Goal: Find specific page/section: Find specific page/section

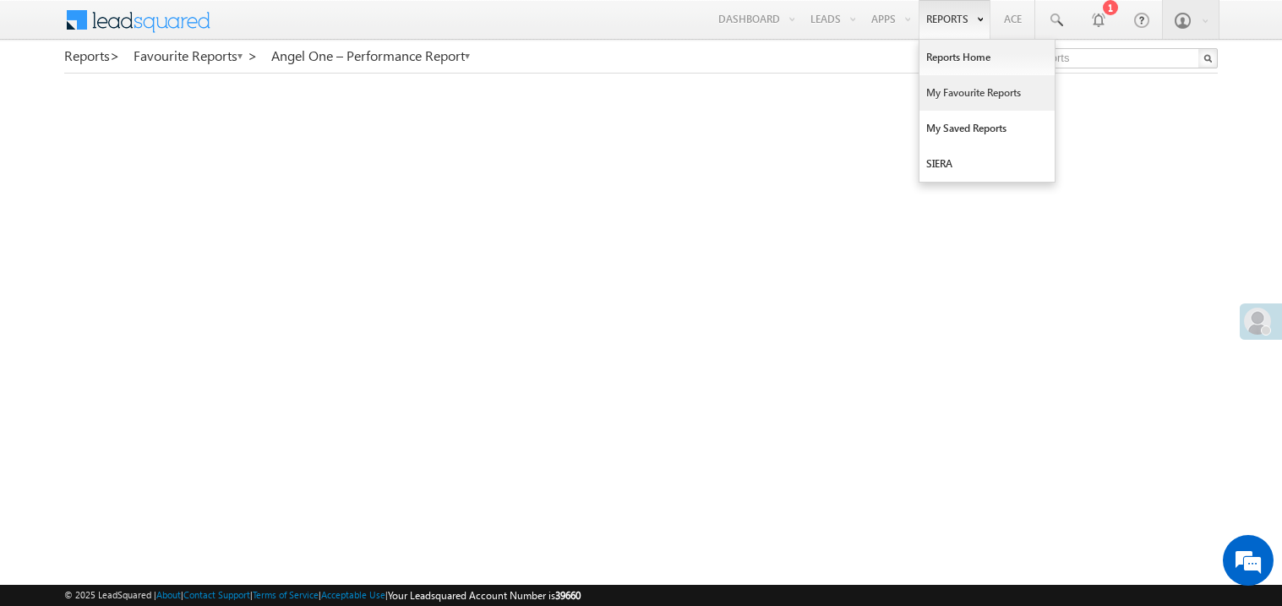
click at [946, 96] on link "My Favourite Reports" at bounding box center [987, 93] width 135 height 36
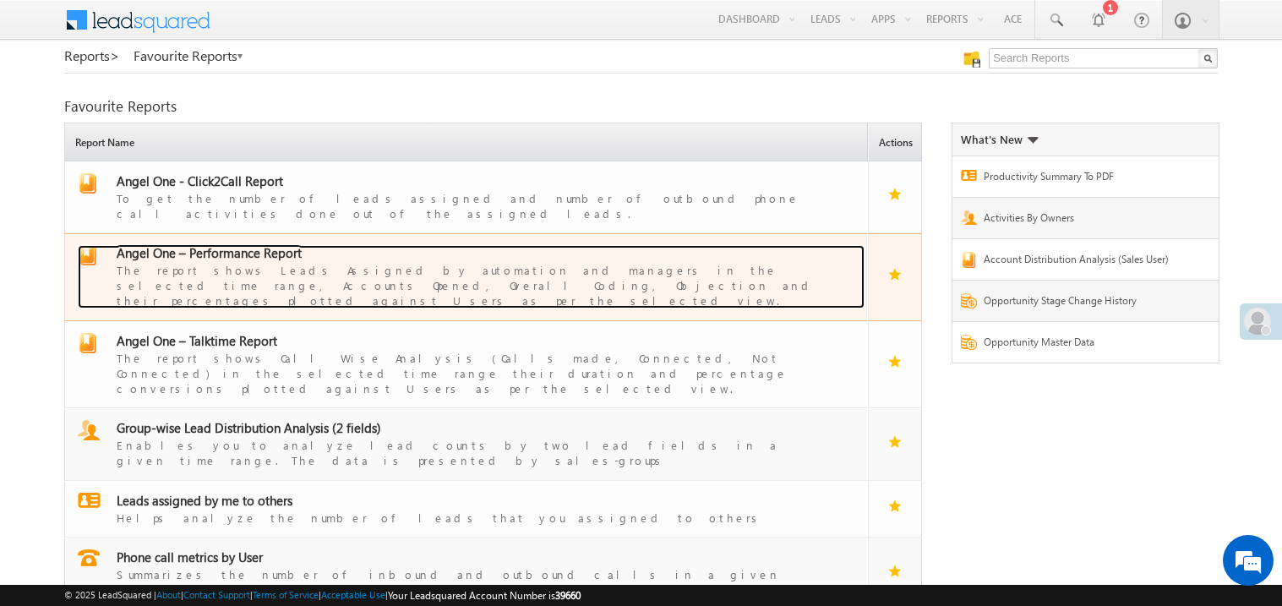
click at [244, 261] on div "The report shows Leads Assigned by automation and managers in the selected time…" at bounding box center [477, 284] width 720 height 47
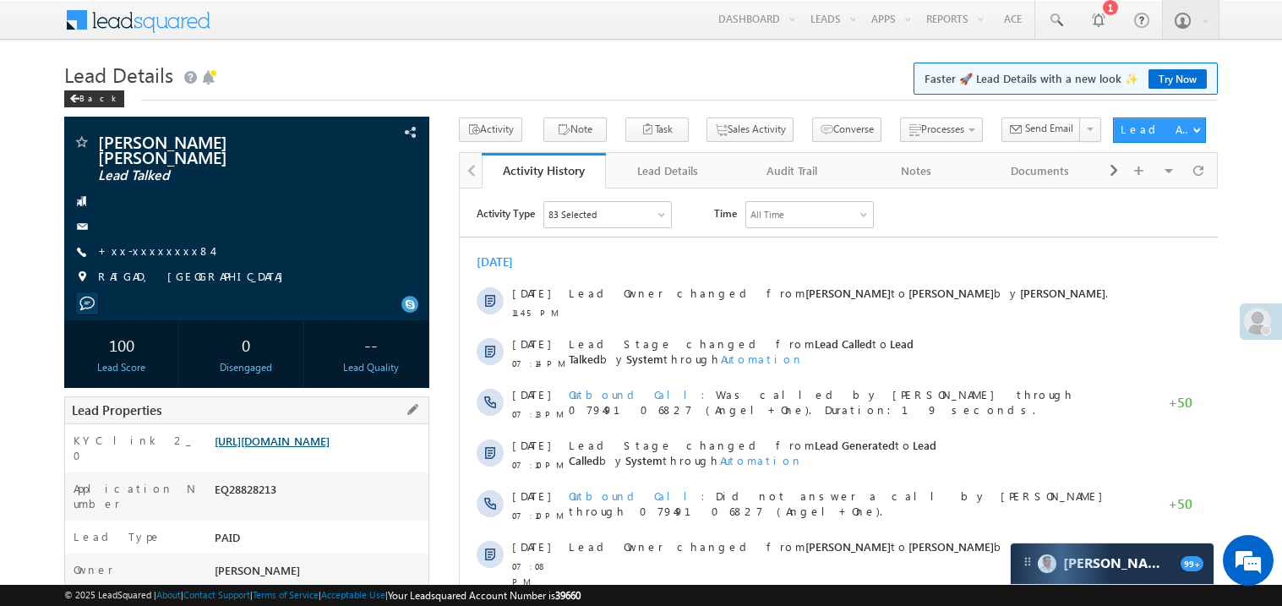
click at [330, 434] on link "https://angelbroking1-pk3em7sa.customui-test.leadsquared.com?leadId=1d3f68b7-fc…" at bounding box center [272, 441] width 115 height 14
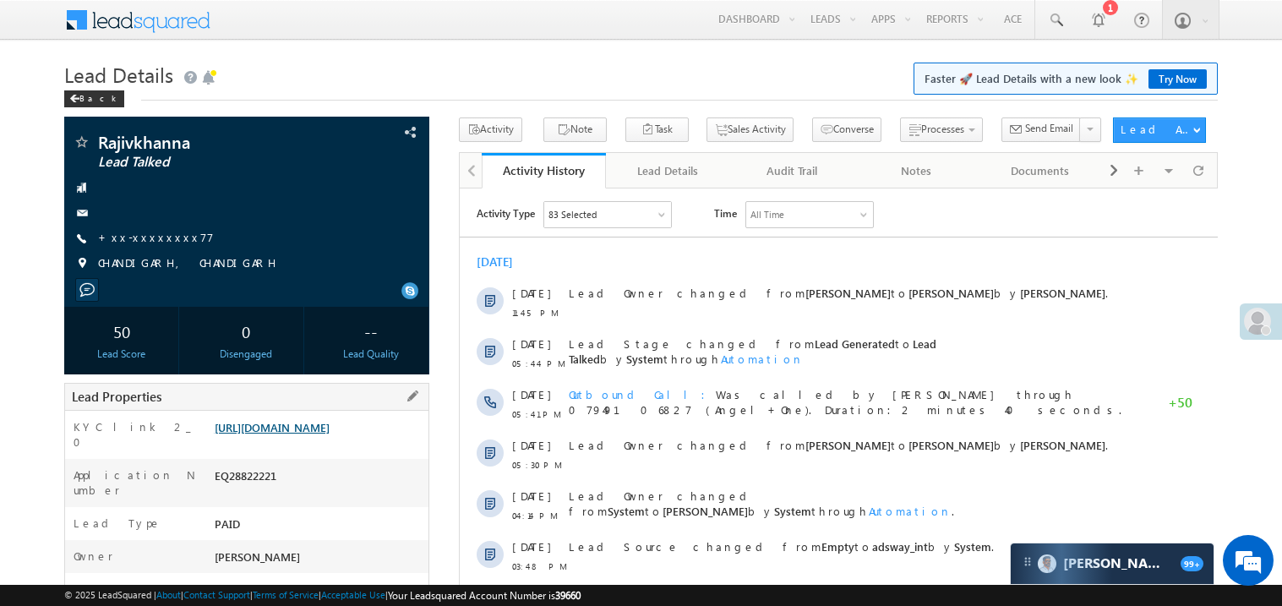
click at [289, 435] on link "https://angelbroking1-pk3em7sa.customui-test.leadsquared.com?leadId=49e89d64-4f…" at bounding box center [272, 427] width 115 height 14
click at [330, 435] on link "https://angelbroking1-pk3em7sa.customui-test.leadsquared.com?leadId=49e89d64-4f…" at bounding box center [272, 427] width 115 height 14
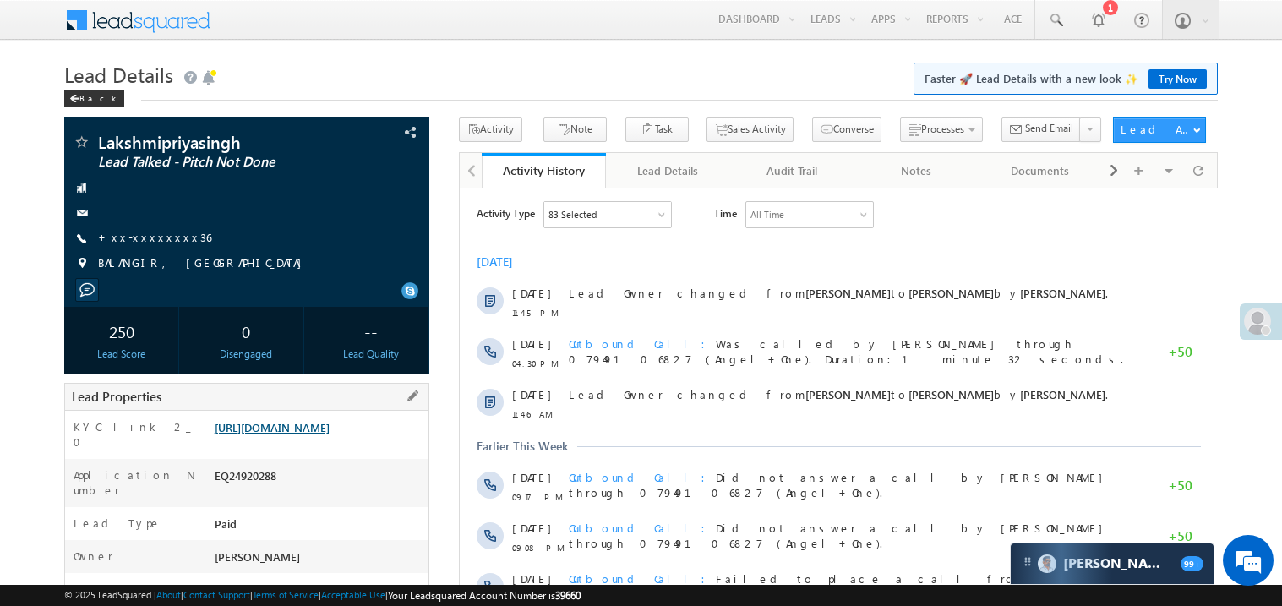
click at [313, 435] on link "[URL][DOMAIN_NAME]" at bounding box center [272, 427] width 115 height 14
